Goal: Communication & Community: Participate in discussion

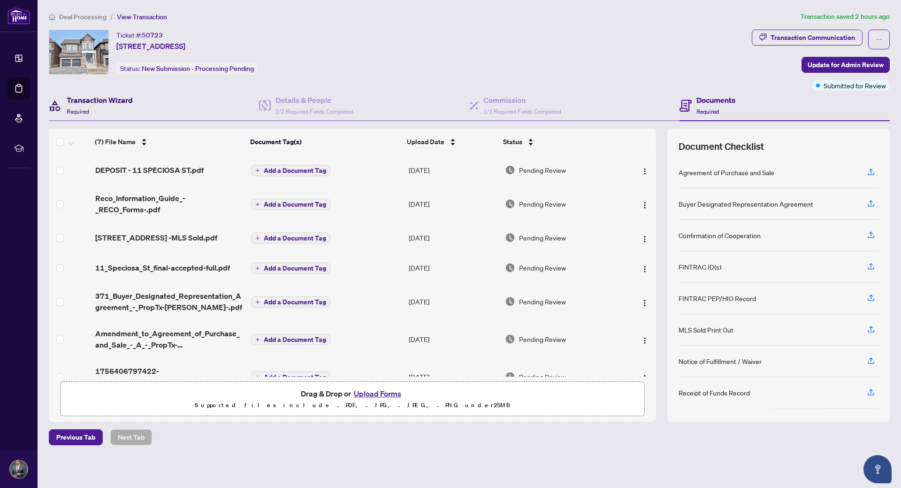
click at [83, 100] on h4 "Transaction Wizard" at bounding box center [100, 99] width 66 height 11
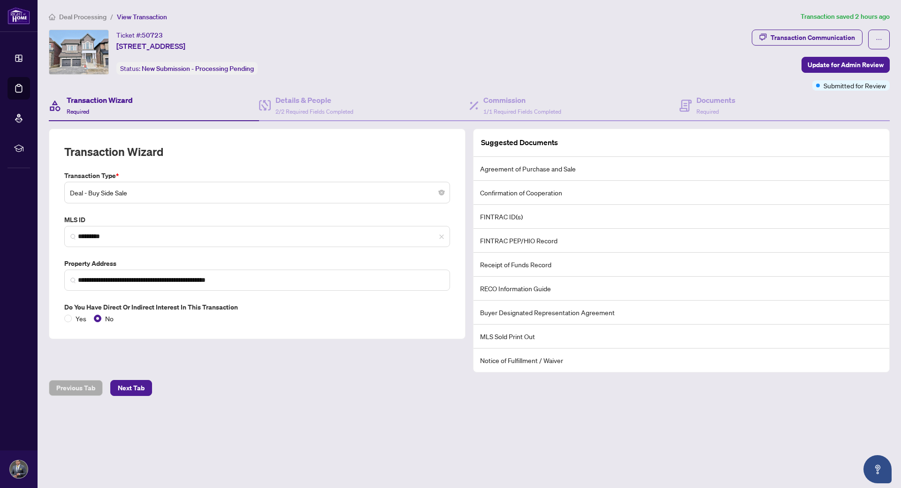
drag, startPoint x: 482, startPoint y: 38, endPoint x: 437, endPoint y: 49, distance: 46.8
click at [482, 38] on div "Ticket #: 50723 [STREET_ADDRESS] Status: New Submission - Processing Pending" at bounding box center [398, 52] width 699 height 45
click at [438, 34] on div "Ticket #: 50723 [STREET_ADDRESS] Status: New Submission - Processing Pending" at bounding box center [398, 52] width 699 height 45
click at [93, 96] on h4 "Transaction Wizard" at bounding box center [100, 99] width 66 height 11
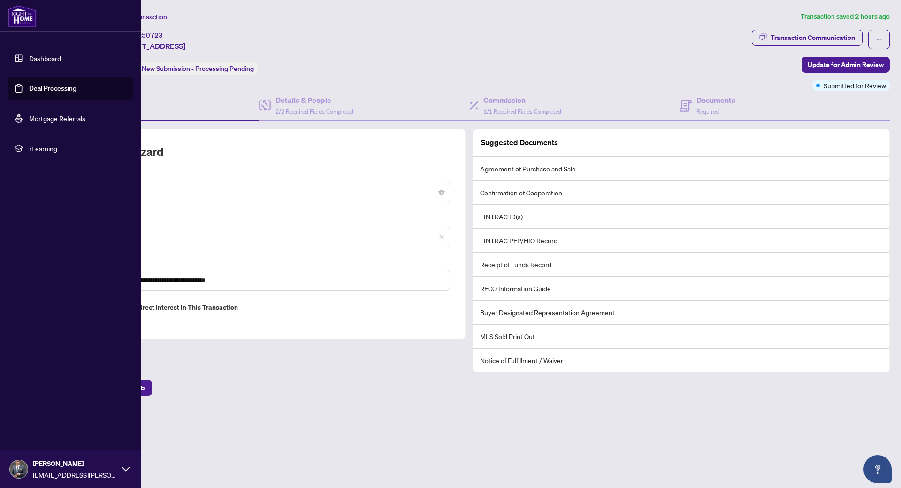
click at [50, 89] on link "Deal Processing" at bounding box center [52, 88] width 47 height 8
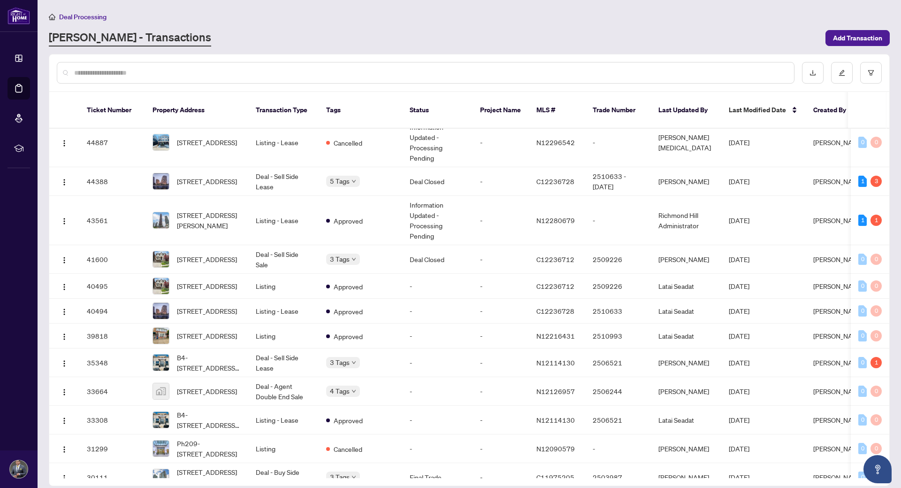
scroll to position [277, 0]
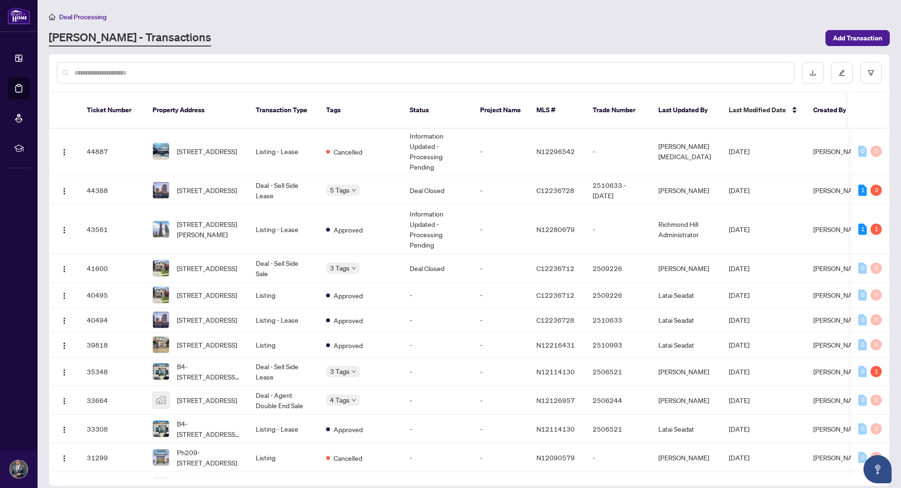
click at [135, 70] on input "text" at bounding box center [430, 73] width 712 height 10
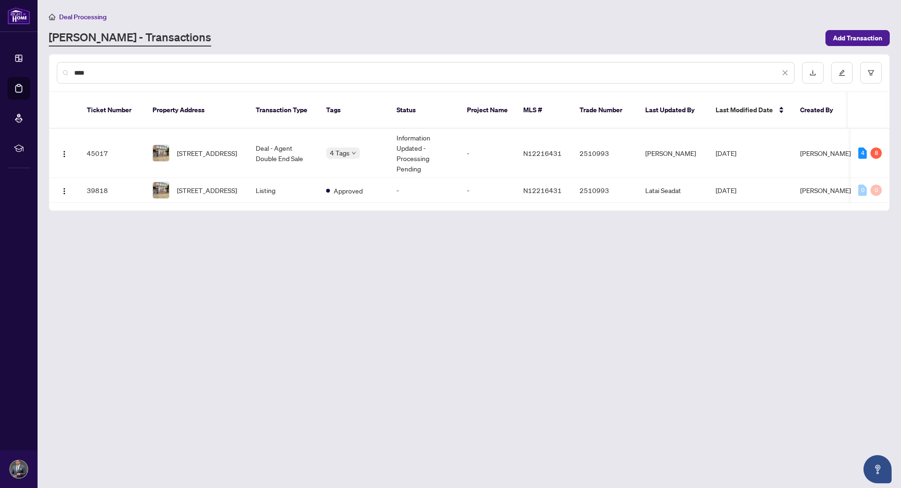
scroll to position [0, 0]
type input "****"
click at [282, 142] on td "Deal - Agent Double End Sale" at bounding box center [283, 153] width 70 height 49
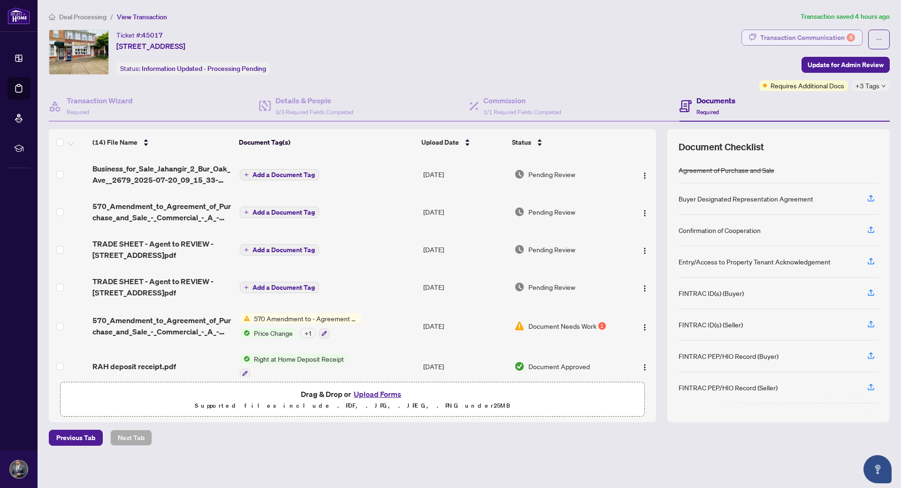
click at [821, 36] on div "Transaction Communication 8" at bounding box center [807, 37] width 95 height 15
type textarea "**********"
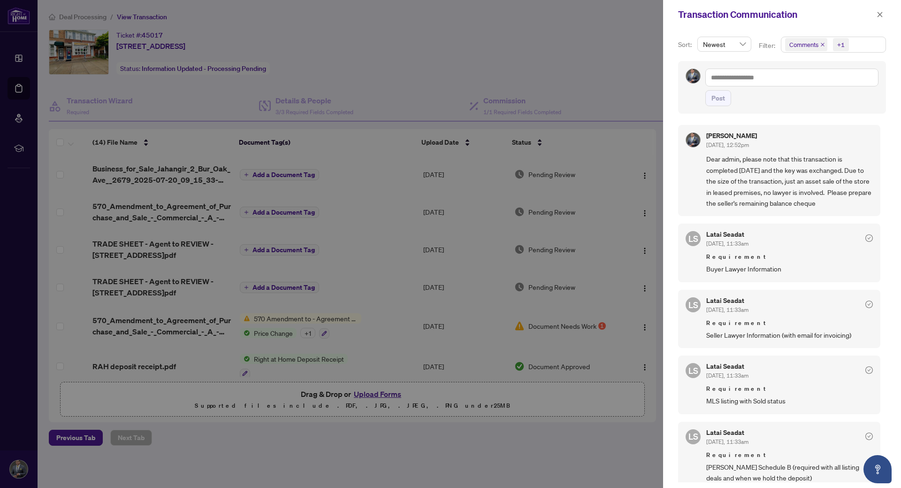
click at [472, 50] on div at bounding box center [450, 244] width 901 height 488
drag, startPoint x: 655, startPoint y: 189, endPoint x: 666, endPoint y: 4, distance: 184.8
click at [663, 30] on div at bounding box center [450, 244] width 901 height 488
